Goal: Answer question/provide support

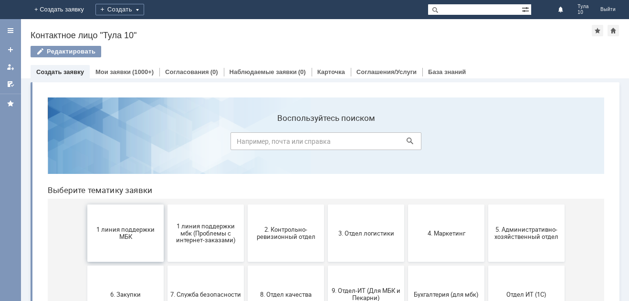
click at [120, 244] on button "1 линия поддержки МБК" at bounding box center [125, 232] width 76 height 57
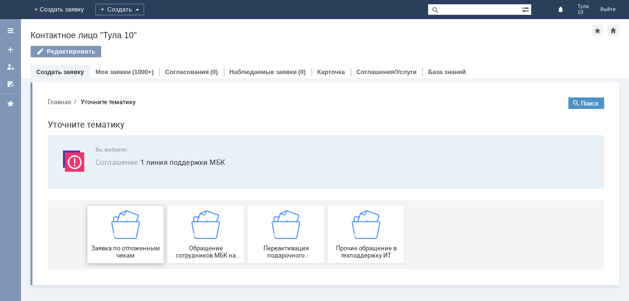
click at [131, 232] on img at bounding box center [125, 224] width 29 height 29
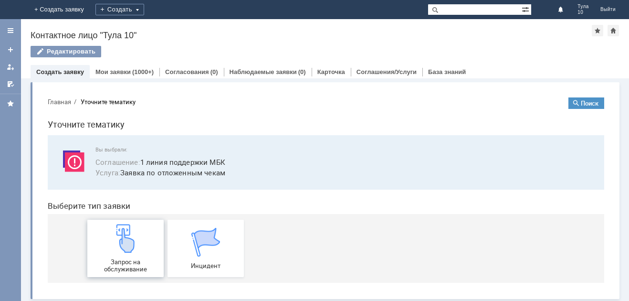
click at [125, 241] on img at bounding box center [125, 238] width 29 height 29
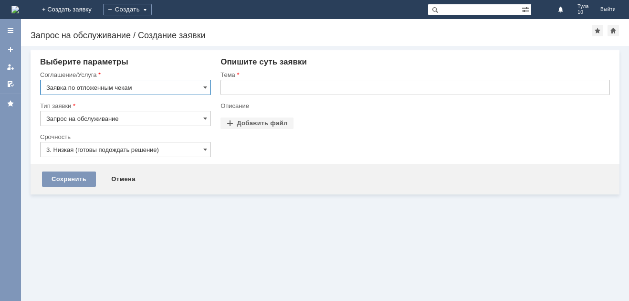
click at [252, 87] on input "text" at bounding box center [414, 87] width 389 height 15
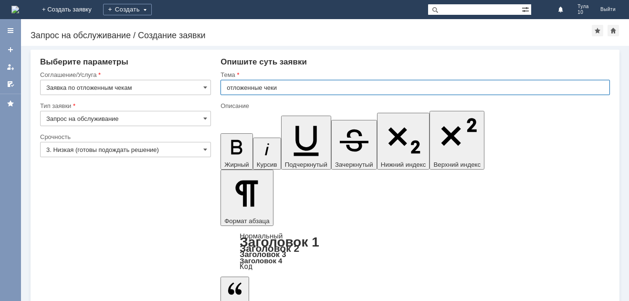
type input "отложенные чеки"
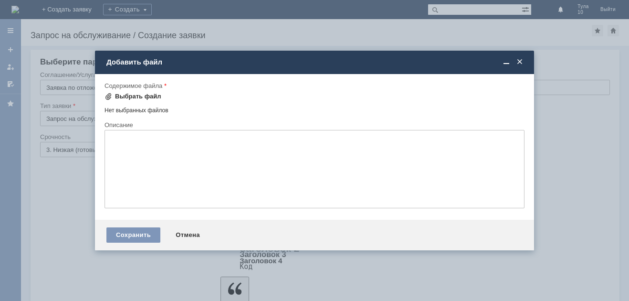
click at [148, 97] on div "Выбрать файл" at bounding box center [138, 97] width 46 height 8
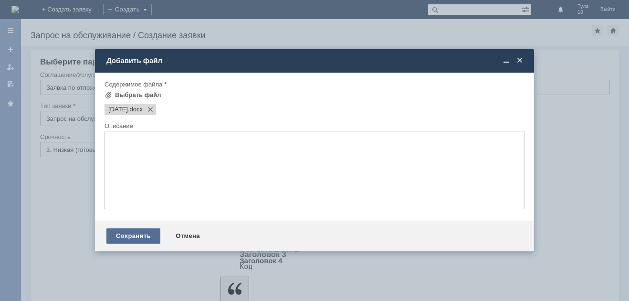
click at [148, 237] on div "Сохранить" at bounding box center [133, 235] width 54 height 15
